Goal: Find contact information: Obtain details needed to contact an individual or organization

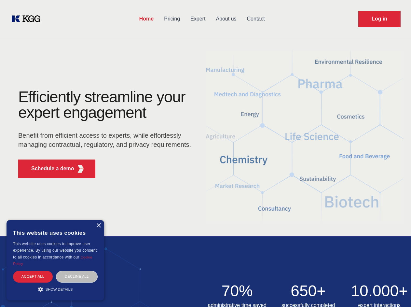
click at [205, 153] on div "Efficiently streamline your expert engagement Benefit from efficient access to …" at bounding box center [107, 136] width 198 height 94
click at [49, 169] on p "Schedule a demo" at bounding box center [52, 169] width 43 height 8
click at [98, 225] on div "×" at bounding box center [98, 225] width 5 height 5
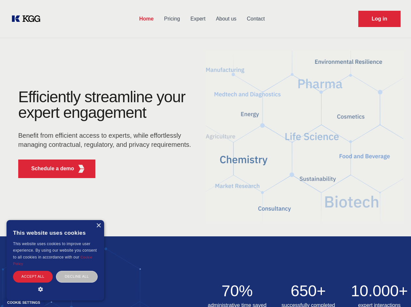
click at [33, 276] on div "Accept all" at bounding box center [33, 276] width 40 height 11
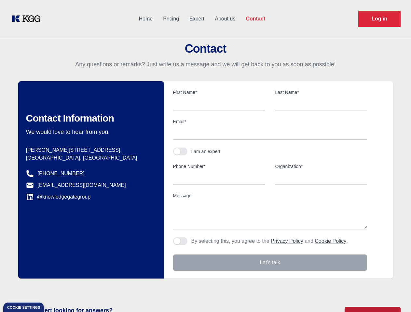
click at [55, 289] on main "Contact Any questions or remarks? Just write us a message and we will get back …" at bounding box center [205, 169] width 411 height 339
